Goal: Find specific page/section: Find specific page/section

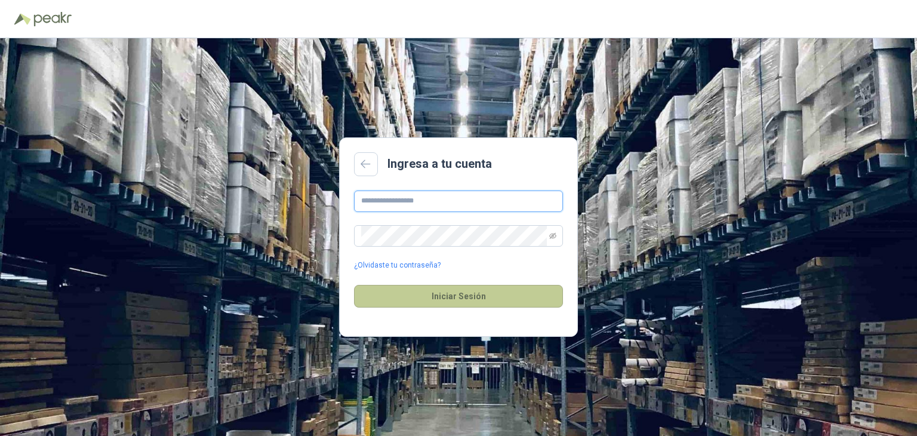
type input "**********"
click at [475, 296] on button "Iniciar Sesión" at bounding box center [458, 296] width 209 height 23
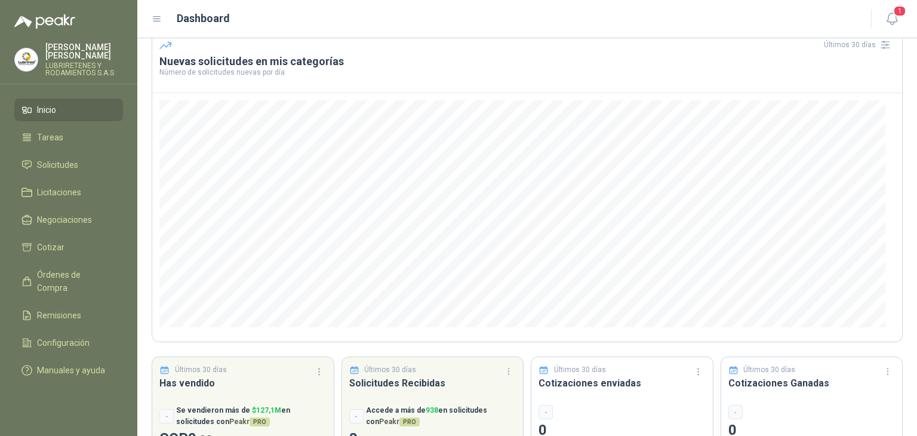
scroll to position [102, 0]
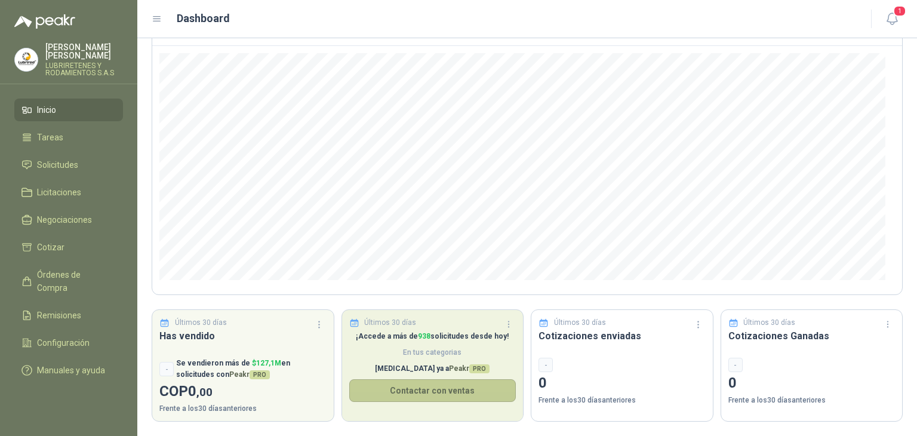
click at [428, 388] on button "Contactar con ventas" at bounding box center [432, 390] width 167 height 23
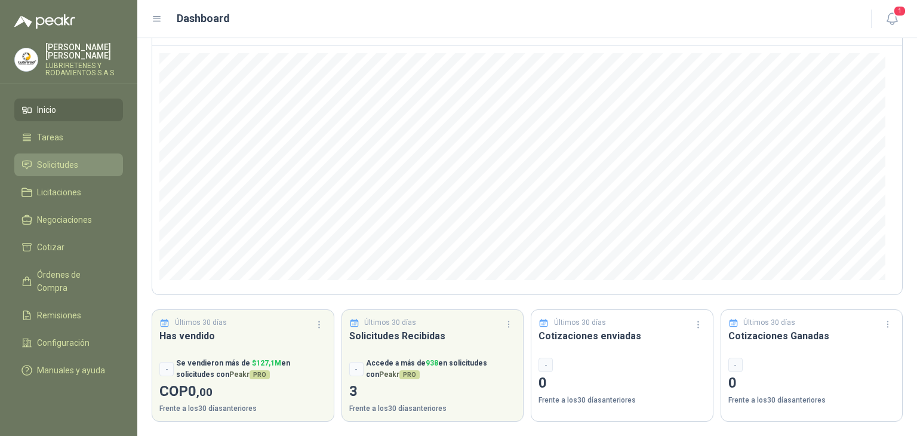
click at [69, 162] on span "Solicitudes" at bounding box center [57, 164] width 41 height 13
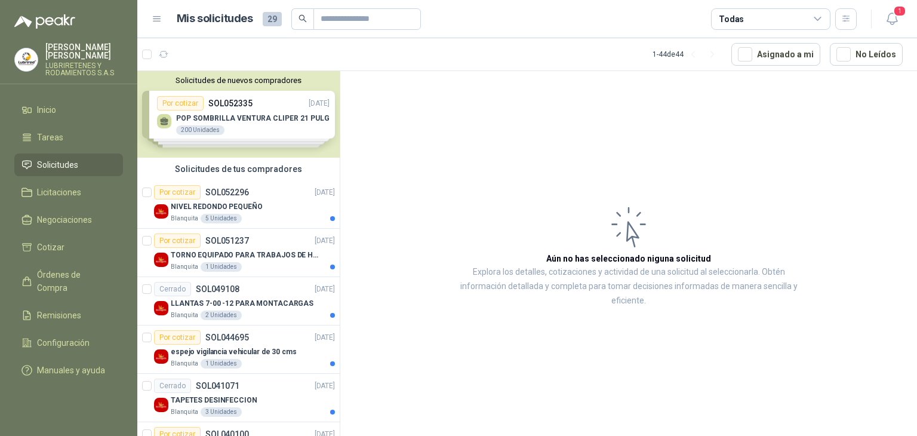
click at [266, 103] on div "Solicitudes de nuevos compradores Por cotizar SOL052335 [DATE] POP SOMBRILLA [P…" at bounding box center [238, 114] width 202 height 87
